Goal: Task Accomplishment & Management: Manage account settings

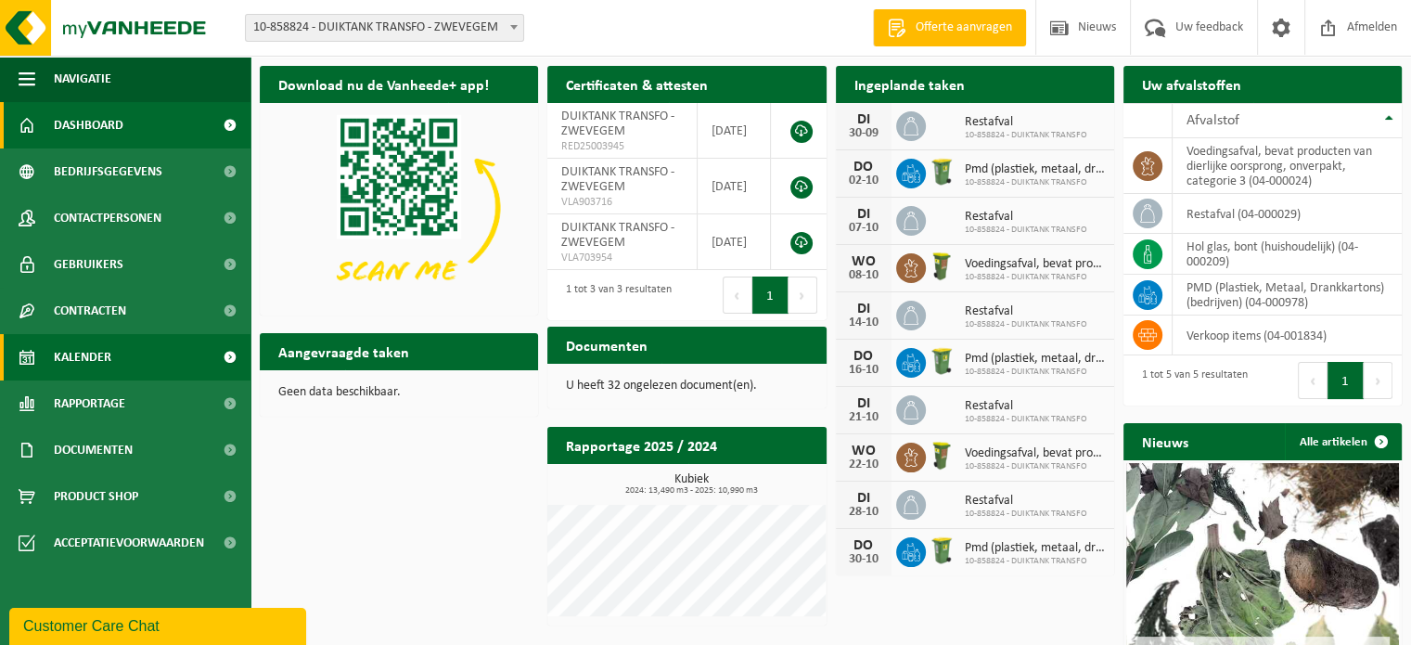
click at [113, 352] on link "Kalender" at bounding box center [125, 357] width 251 height 46
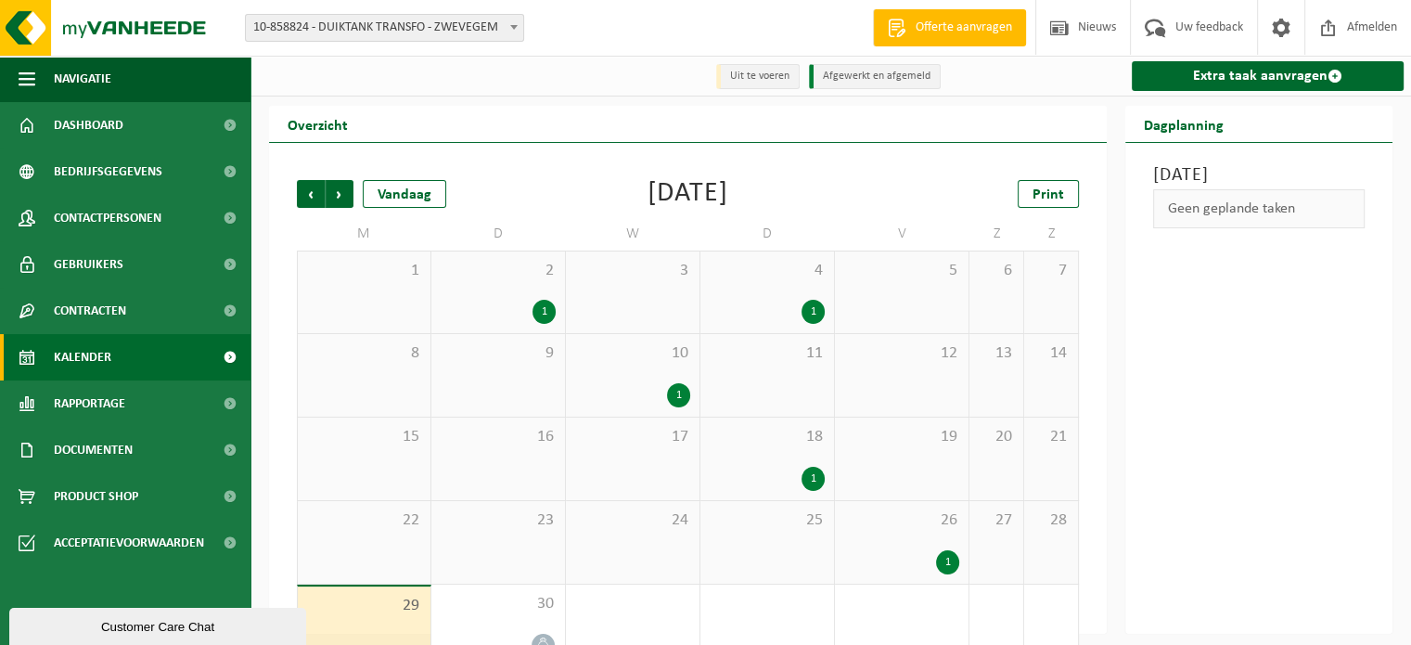
scroll to position [43, 0]
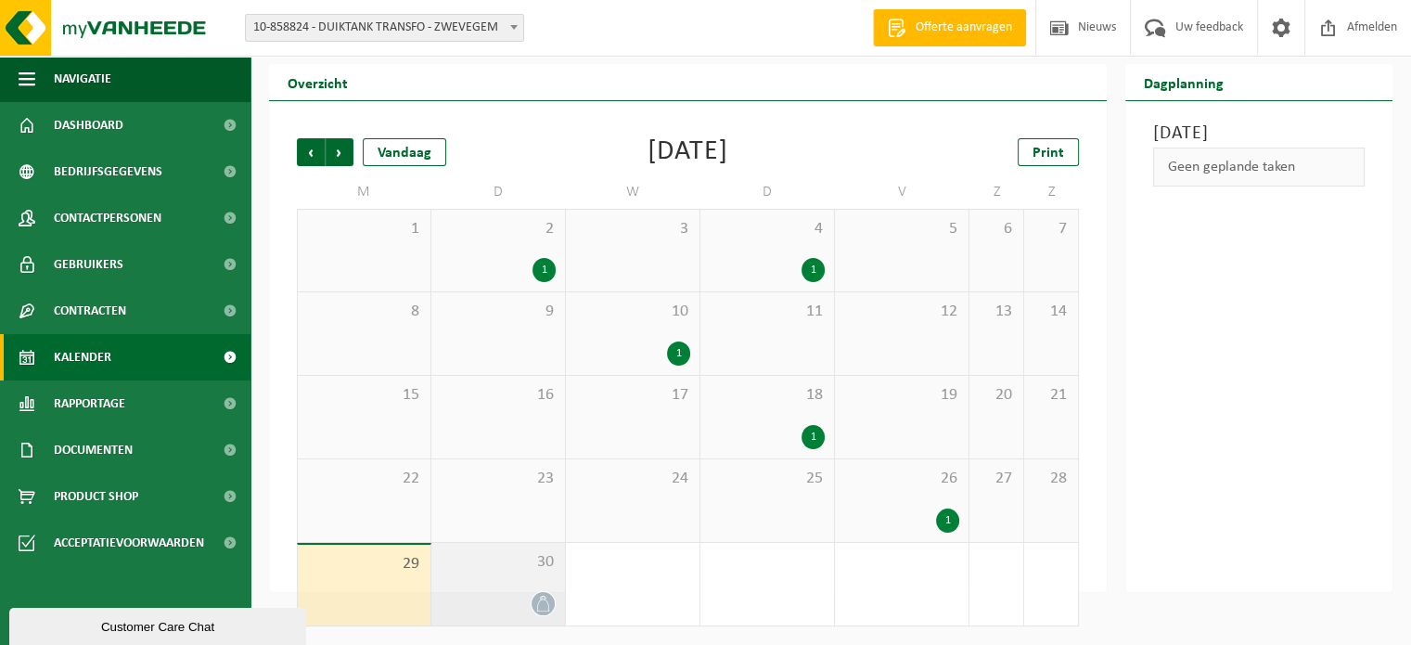
click at [532, 592] on div at bounding box center [498, 603] width 115 height 25
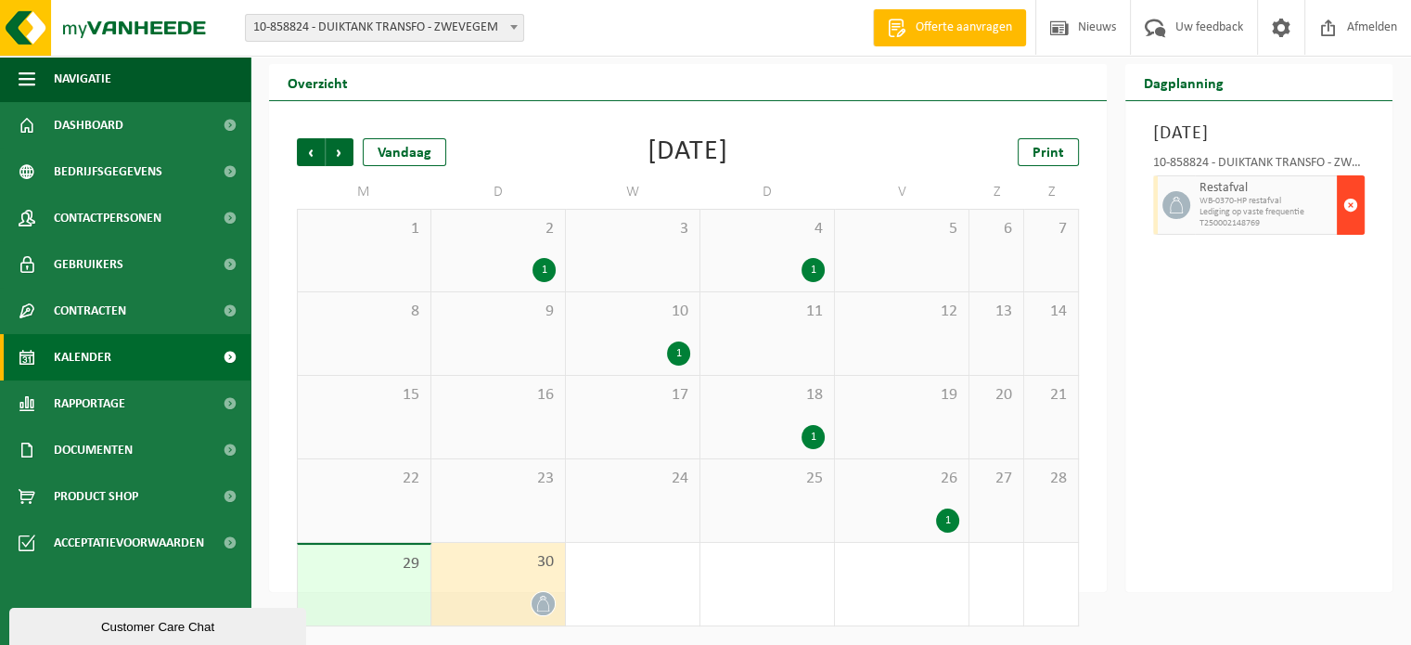
click at [1356, 224] on span "button" at bounding box center [1350, 204] width 15 height 37
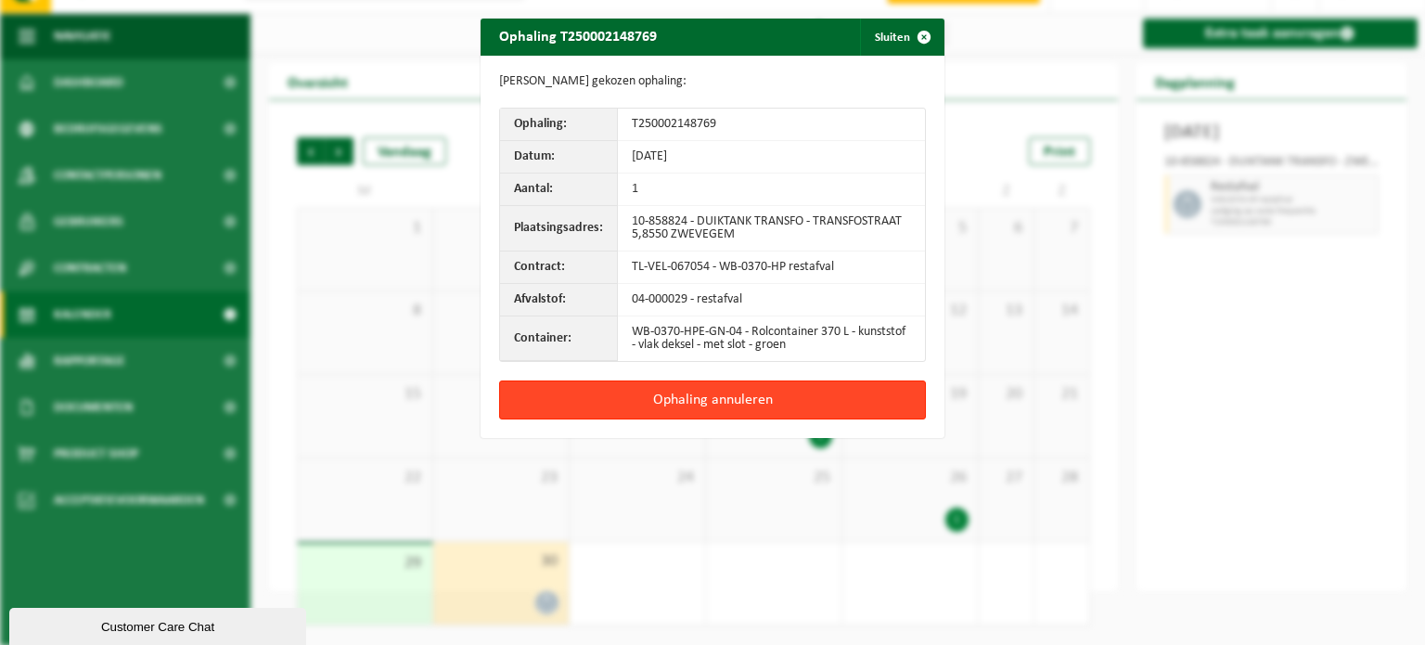
click at [759, 401] on button "Ophaling annuleren" at bounding box center [712, 399] width 427 height 39
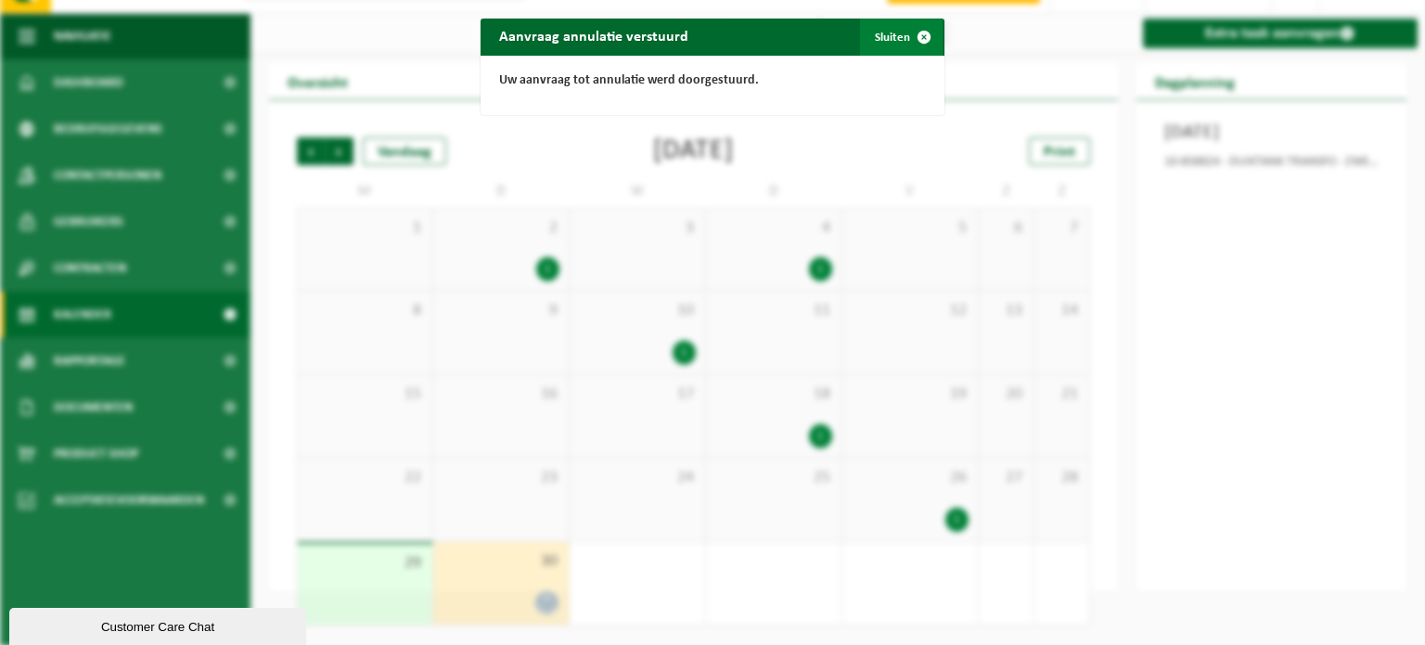
click at [880, 46] on button "Sluiten" at bounding box center [901, 37] width 83 height 37
